Goal: Transaction & Acquisition: Purchase product/service

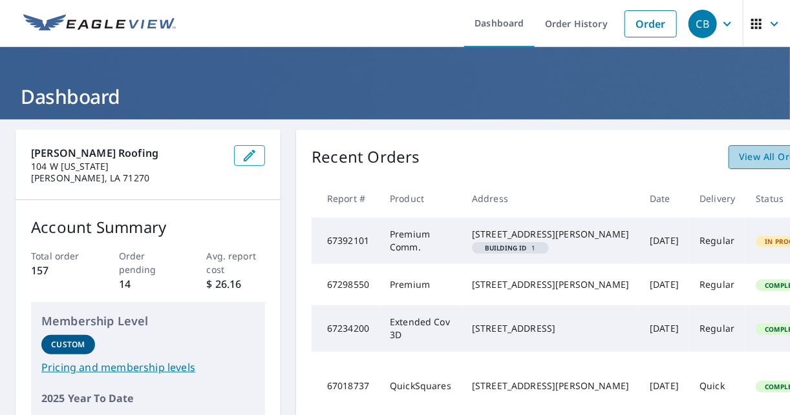
click at [728, 148] on link "View All Orders" at bounding box center [774, 157] width 92 height 24
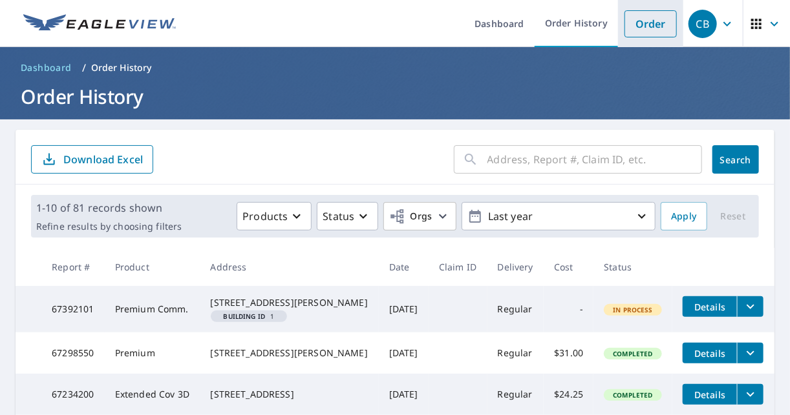
click at [653, 26] on link "Order" at bounding box center [650, 23] width 52 height 27
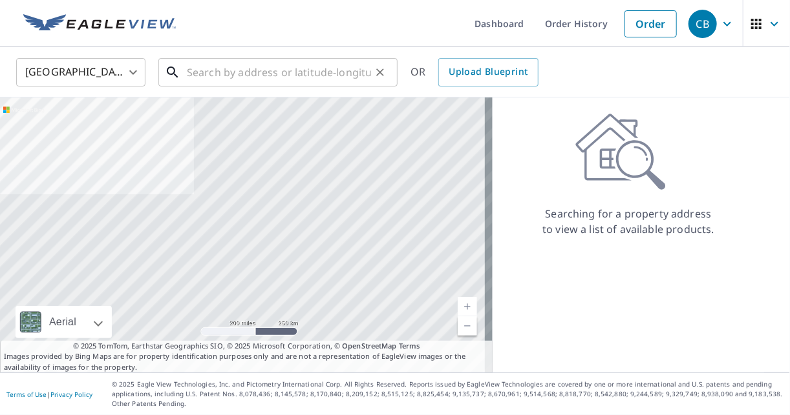
click at [222, 67] on input "text" at bounding box center [279, 72] width 184 height 36
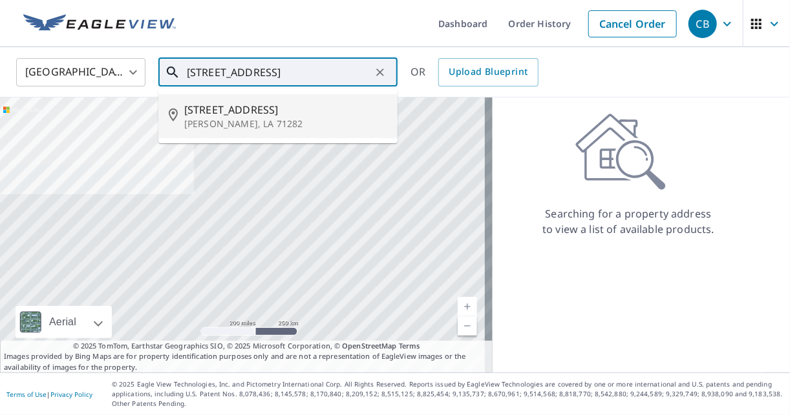
click at [211, 112] on span "[STREET_ADDRESS]" at bounding box center [285, 110] width 203 height 16
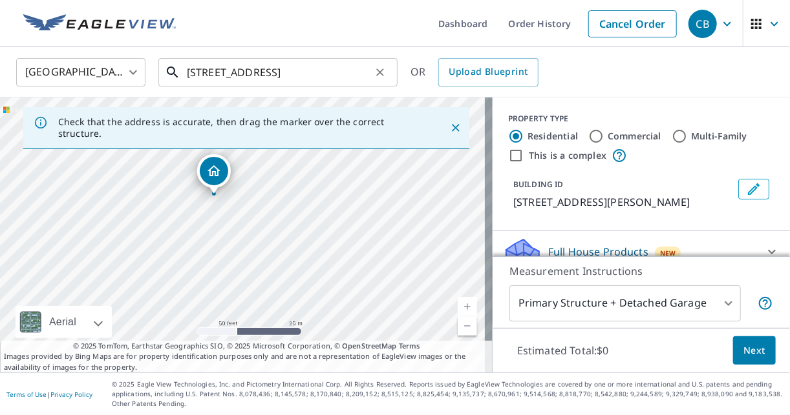
click at [242, 74] on input "[STREET_ADDRESS]" at bounding box center [279, 72] width 184 height 36
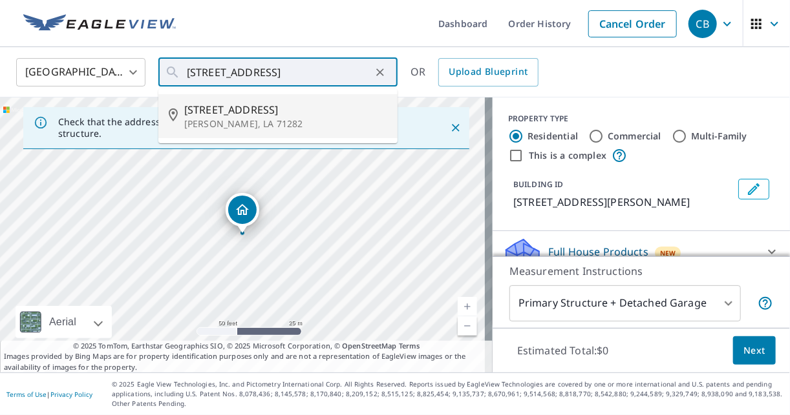
type input "[STREET_ADDRESS]"
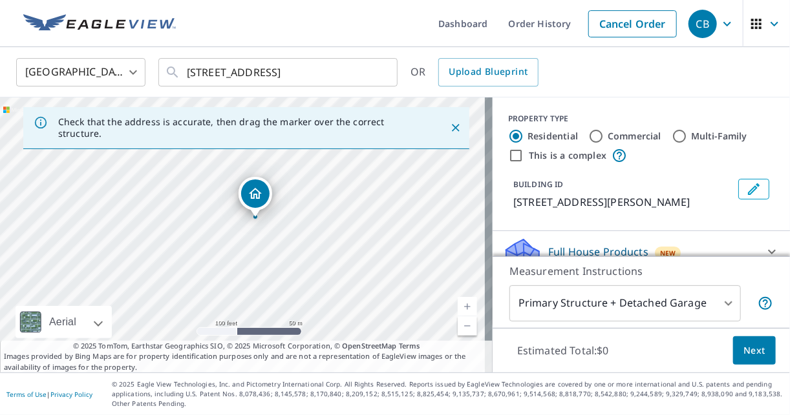
drag, startPoint x: 284, startPoint y: 225, endPoint x: 355, endPoint y: 194, distance: 77.0
click at [355, 194] on div "[STREET_ADDRESS]" at bounding box center [246, 235] width 492 height 275
drag, startPoint x: 355, startPoint y: 257, endPoint x: 352, endPoint y: 201, distance: 56.3
click at [352, 201] on div "[STREET_ADDRESS]" at bounding box center [246, 235] width 492 height 275
drag, startPoint x: 328, startPoint y: 278, endPoint x: 296, endPoint y: 281, distance: 31.8
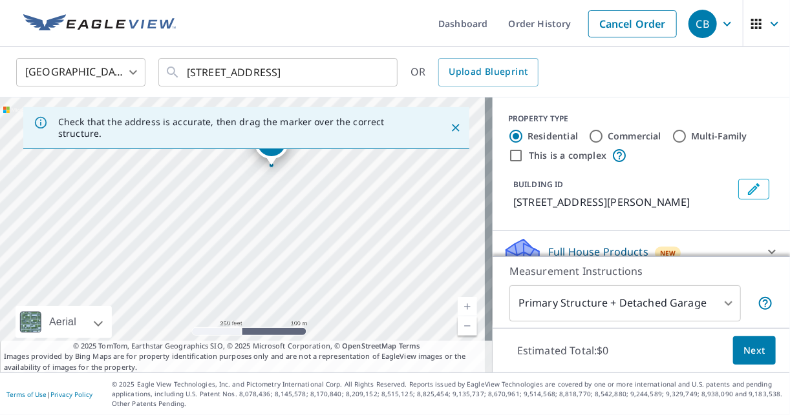
click at [296, 281] on div "[STREET_ADDRESS]" at bounding box center [246, 235] width 492 height 275
drag, startPoint x: 258, startPoint y: 253, endPoint x: 296, endPoint y: 167, distance: 94.3
click at [296, 167] on div "[STREET_ADDRESS]" at bounding box center [246, 235] width 492 height 275
drag, startPoint x: 201, startPoint y: 211, endPoint x: 258, endPoint y: 185, distance: 63.3
click at [258, 185] on div "[STREET_ADDRESS]" at bounding box center [246, 235] width 492 height 275
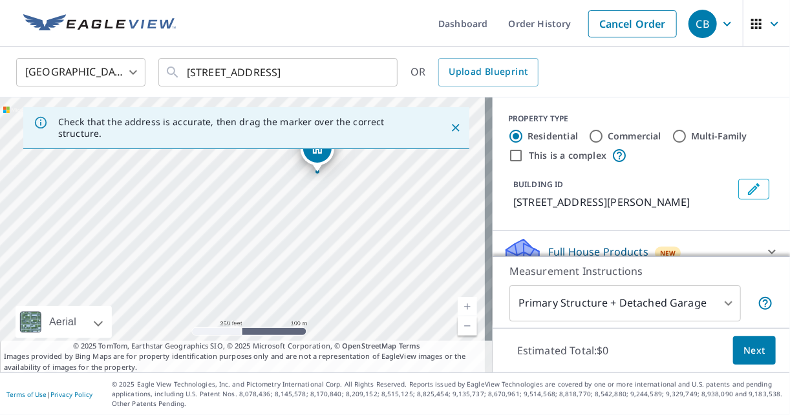
drag, startPoint x: 309, startPoint y: 183, endPoint x: 304, endPoint y: 263, distance: 80.2
click at [304, 263] on div "[STREET_ADDRESS]" at bounding box center [246, 235] width 492 height 275
drag, startPoint x: 317, startPoint y: 156, endPoint x: 246, endPoint y: 269, distance: 134.1
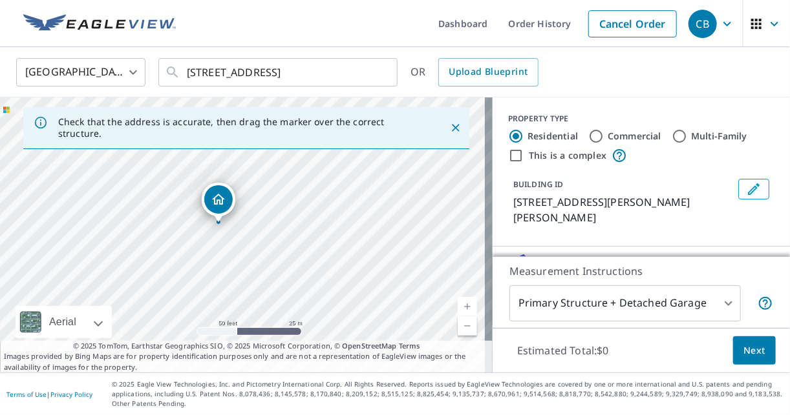
drag, startPoint x: 236, startPoint y: 233, endPoint x: 246, endPoint y: 290, distance: 57.6
click at [246, 290] on div "[STREET_ADDRESS][PERSON_NAME]" at bounding box center [246, 235] width 492 height 275
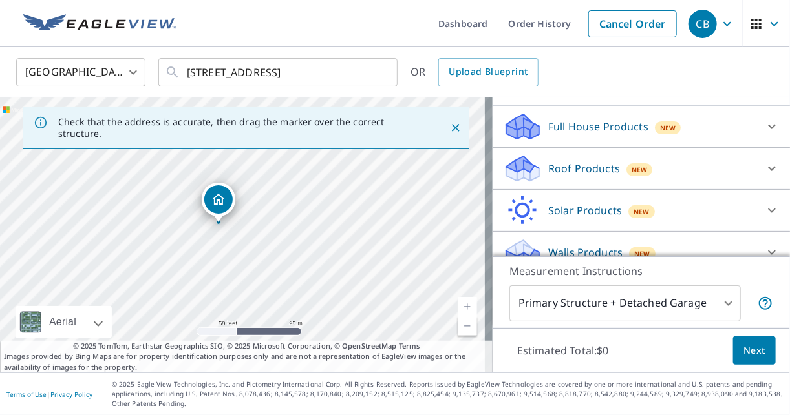
click at [587, 161] on div "Roof Products New" at bounding box center [629, 169] width 253 height 30
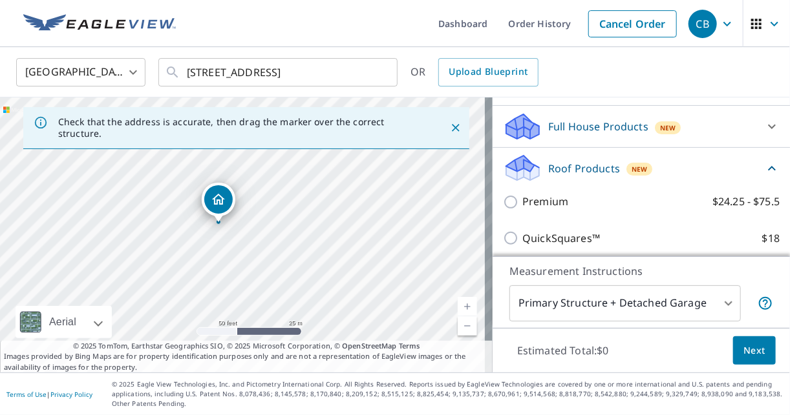
scroll to position [141, 0]
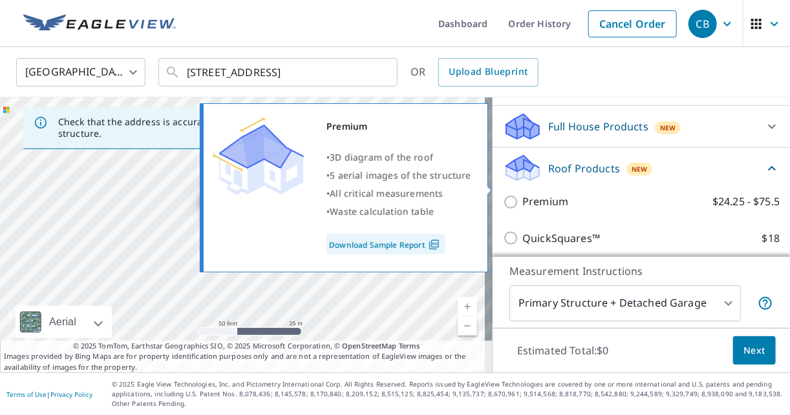
click at [580, 194] on label "Premium $24.25 - $75.5" at bounding box center [650, 202] width 257 height 16
click at [522, 194] on input "Premium $24.25 - $75.5" at bounding box center [512, 202] width 19 height 16
checkbox input "true"
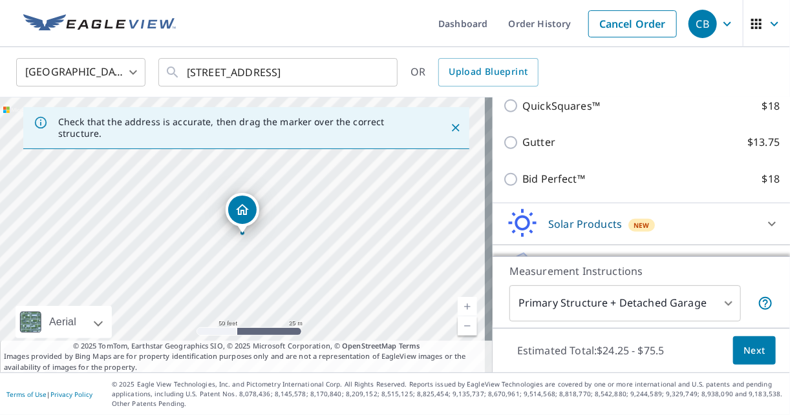
scroll to position [336, 0]
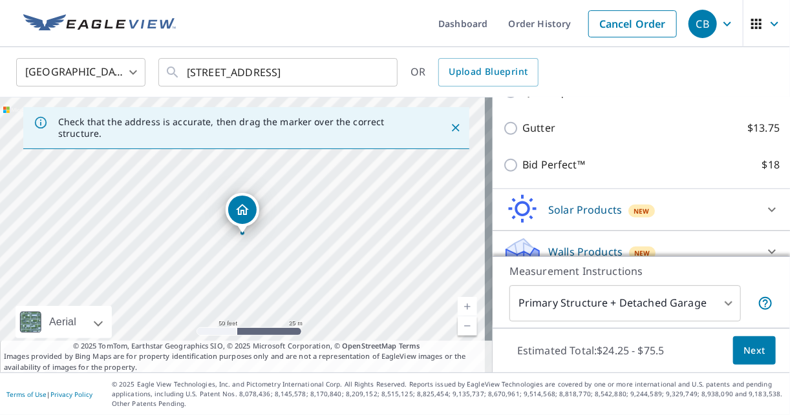
click at [744, 353] on span "Next" at bounding box center [754, 351] width 22 height 16
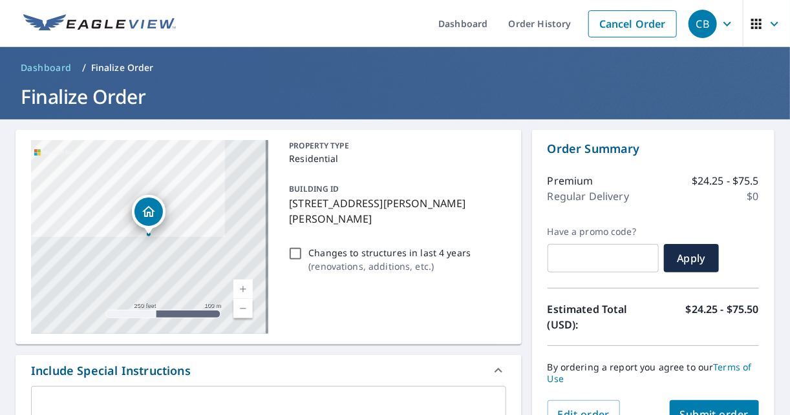
scroll to position [103, 0]
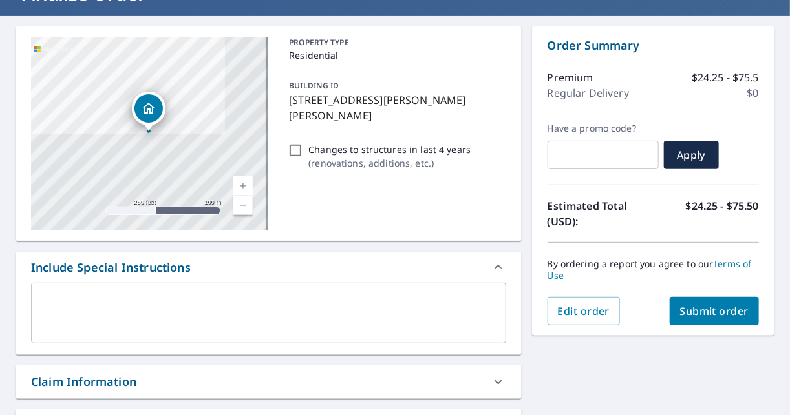
click at [684, 308] on span "Submit order" at bounding box center [714, 311] width 69 height 14
